Goal: Information Seeking & Learning: Learn about a topic

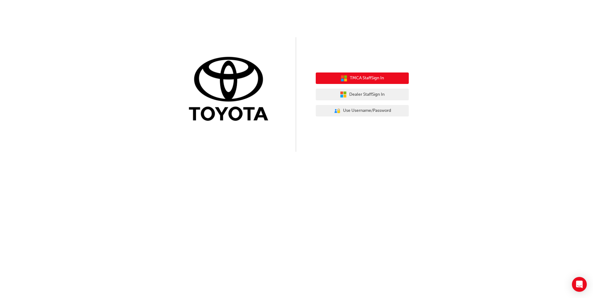
click at [362, 78] on span "TMCA Staff Sign In" at bounding box center [367, 78] width 34 height 7
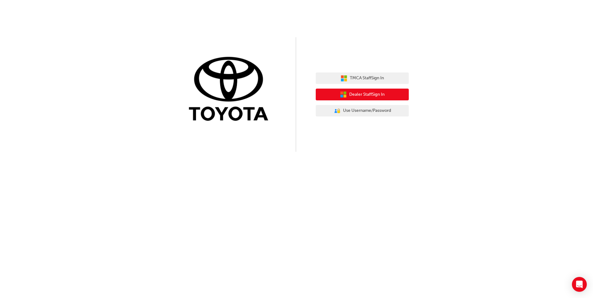
click at [357, 94] on span "Dealer Staff Sign In" at bounding box center [366, 94] width 35 height 7
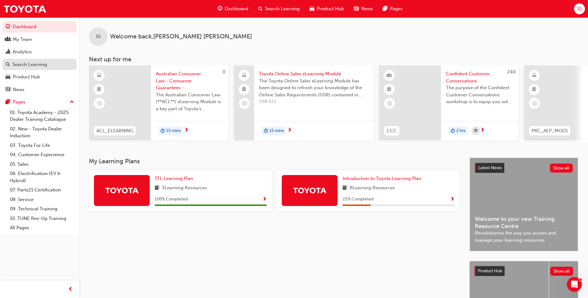
click at [36, 68] on div "Search Learning" at bounding box center [40, 65] width 68 height 8
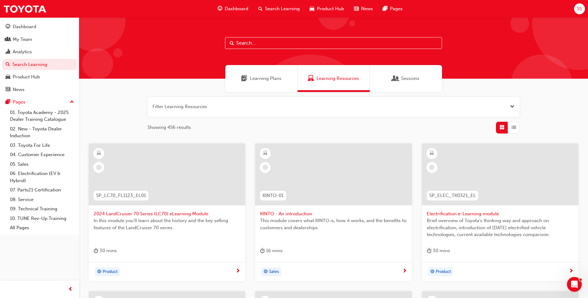
click at [254, 44] on input "text" at bounding box center [333, 43] width 217 height 12
click at [28, 61] on link "Search Learning" at bounding box center [39, 64] width 74 height 11
click at [271, 74] on div "Learning Plans" at bounding box center [261, 78] width 72 height 27
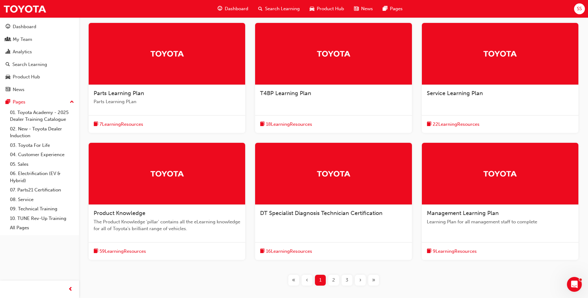
scroll to position [155, 0]
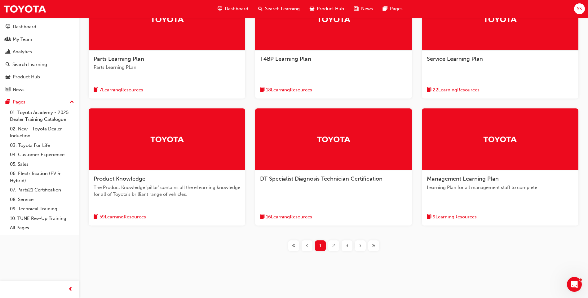
click at [336, 244] on div "2" at bounding box center [333, 246] width 11 height 11
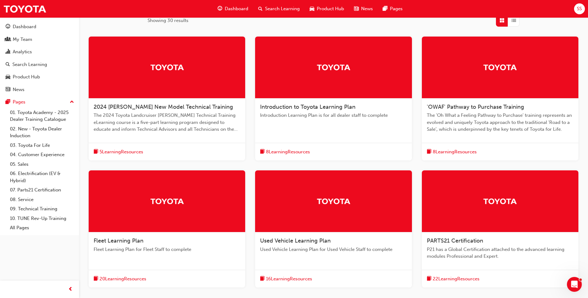
scroll to position [155, 0]
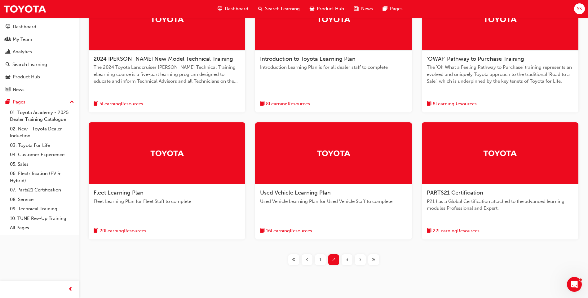
click at [348, 258] on span "3" at bounding box center [347, 259] width 3 height 7
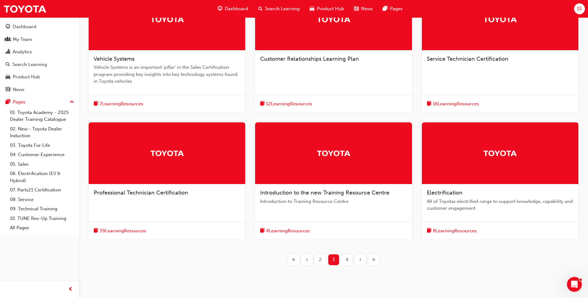
click at [319, 258] on span "2" at bounding box center [320, 259] width 3 height 7
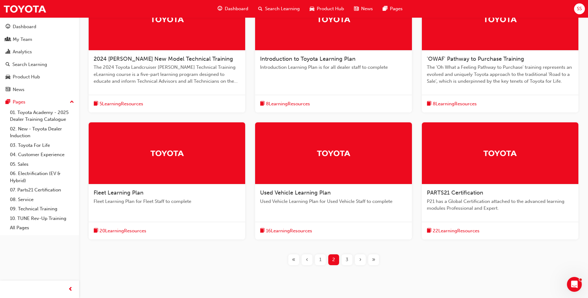
click at [320, 260] on span "1" at bounding box center [320, 259] width 2 height 7
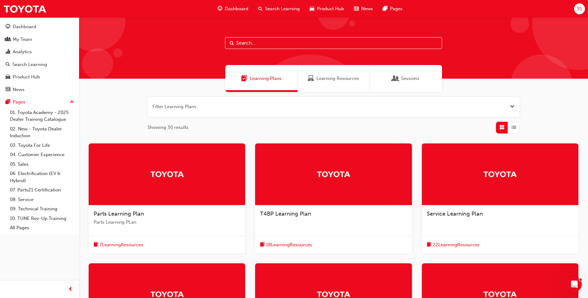
click at [350, 82] on span "Learning Resources" at bounding box center [338, 78] width 42 height 7
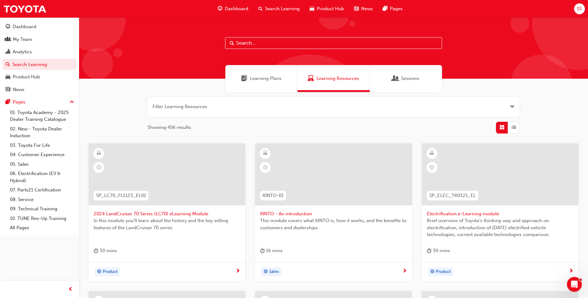
click at [233, 104] on button "button" at bounding box center [334, 107] width 372 height 20
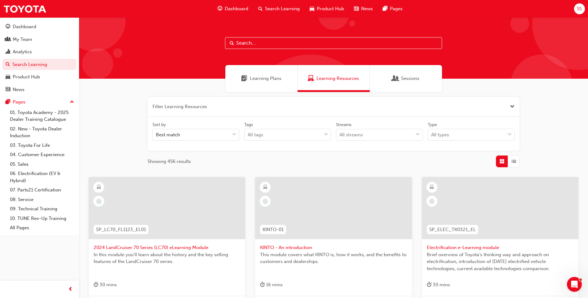
click at [226, 107] on button "button" at bounding box center [334, 107] width 372 height 20
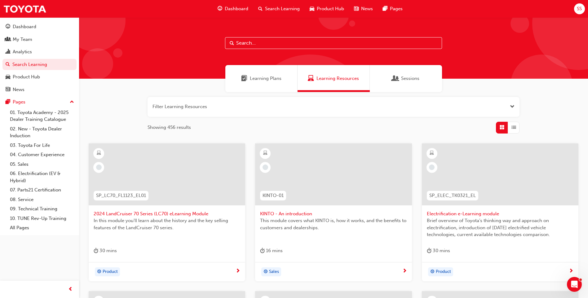
click at [173, 109] on button "button" at bounding box center [334, 107] width 372 height 20
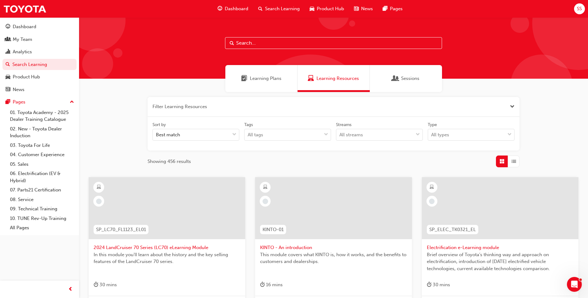
click at [180, 106] on button "button" at bounding box center [334, 107] width 372 height 20
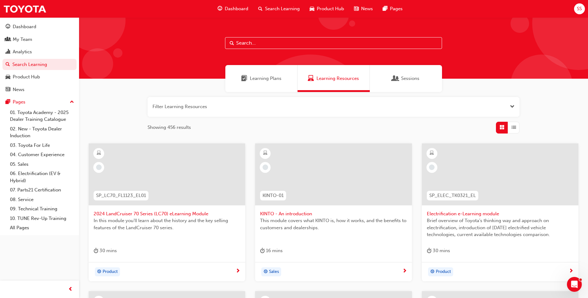
click at [254, 45] on input "text" at bounding box center [333, 43] width 217 height 12
type input "crm"
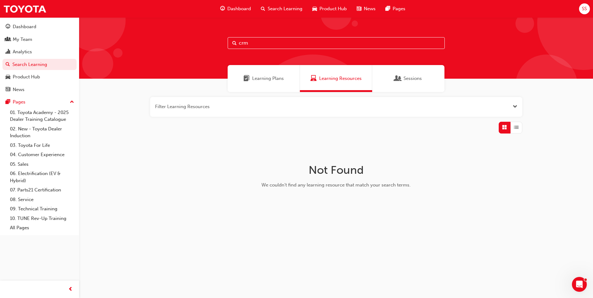
drag, startPoint x: 252, startPoint y: 42, endPoint x: 225, endPoint y: 42, distance: 27.9
click at [225, 42] on div "crm" at bounding box center [336, 47] width 514 height 61
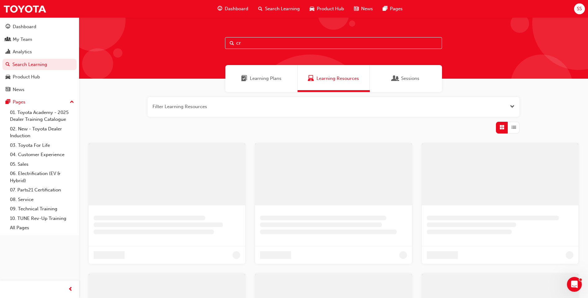
type input "crm"
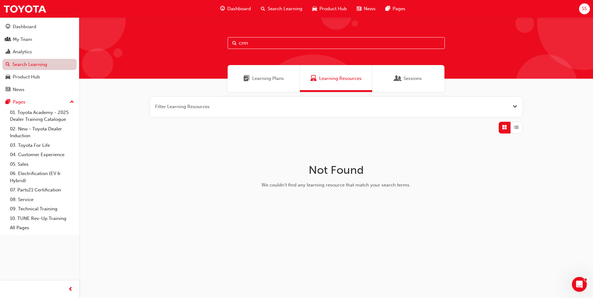
click at [34, 63] on link "Search Learning" at bounding box center [39, 64] width 74 height 11
click at [274, 7] on span "Search Learning" at bounding box center [285, 8] width 35 height 7
drag, startPoint x: 257, startPoint y: 41, endPoint x: 211, endPoint y: 41, distance: 46.2
click at [211, 41] on div "crm" at bounding box center [336, 47] width 514 height 61
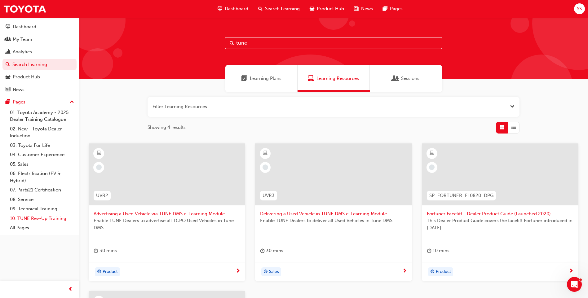
type input "tune"
click at [36, 217] on link "10. TUNE Rev-Up Training" at bounding box center [41, 219] width 69 height 10
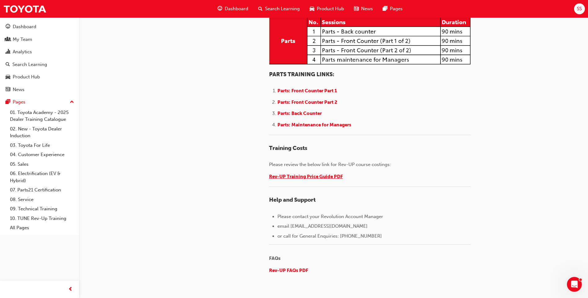
scroll to position [806, 0]
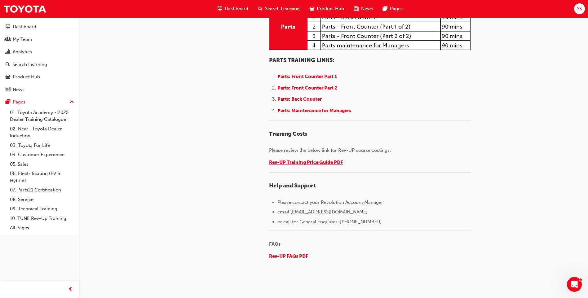
click at [313, 165] on span "Rev-UP Training Price Guide PDF" at bounding box center [306, 163] width 74 height 6
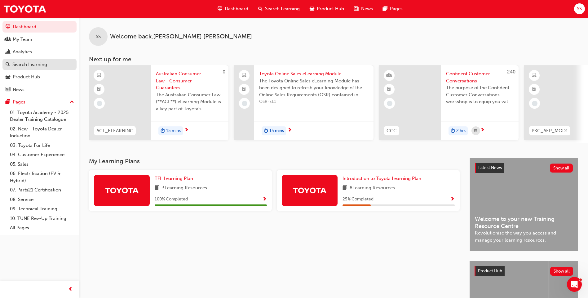
click at [29, 65] on div "Search Learning" at bounding box center [29, 64] width 35 height 7
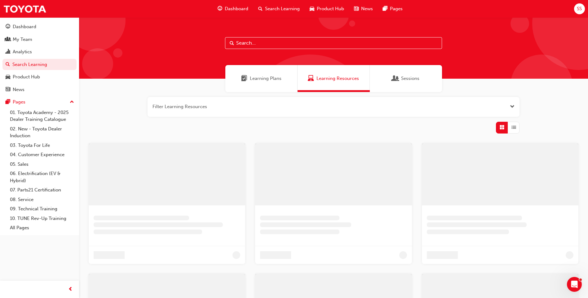
click at [252, 44] on input "text" at bounding box center [333, 43] width 217 height 12
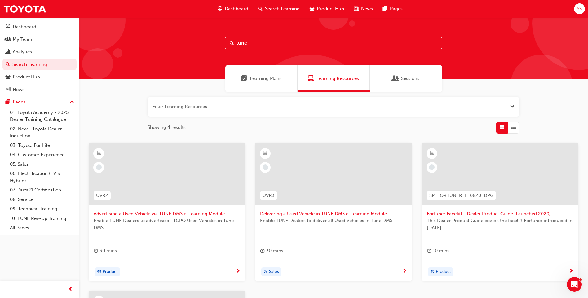
type input "tune"
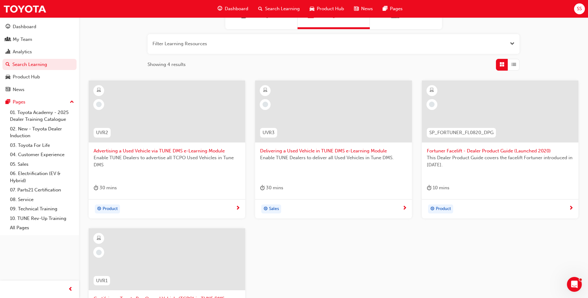
scroll to position [186, 0]
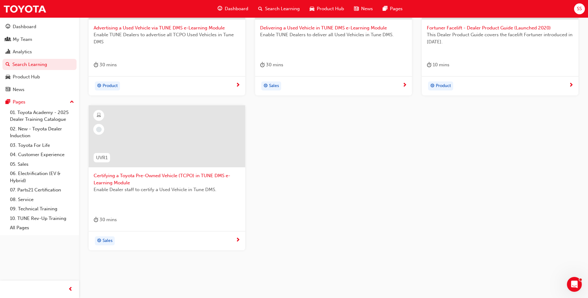
click at [129, 177] on span "Certifying a Toyota Pre-Owned Vehicle (TCPO) in TUNE DMS e-Learning Module" at bounding box center [167, 179] width 147 height 14
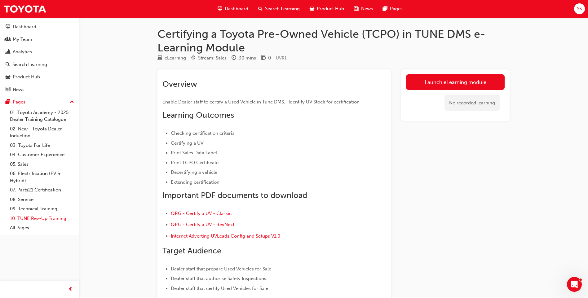
click at [29, 216] on link "10. TUNE Rev-Up Training" at bounding box center [41, 219] width 69 height 10
